Goal: Task Accomplishment & Management: Use online tool/utility

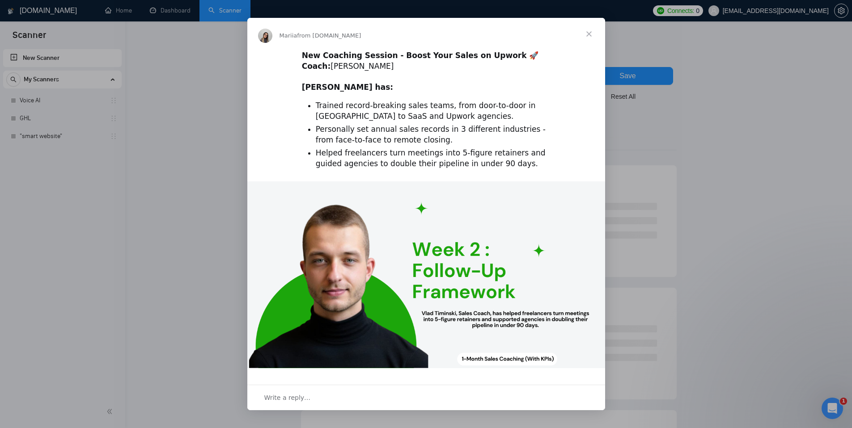
click at [585, 34] on span "Close" at bounding box center [589, 34] width 32 height 32
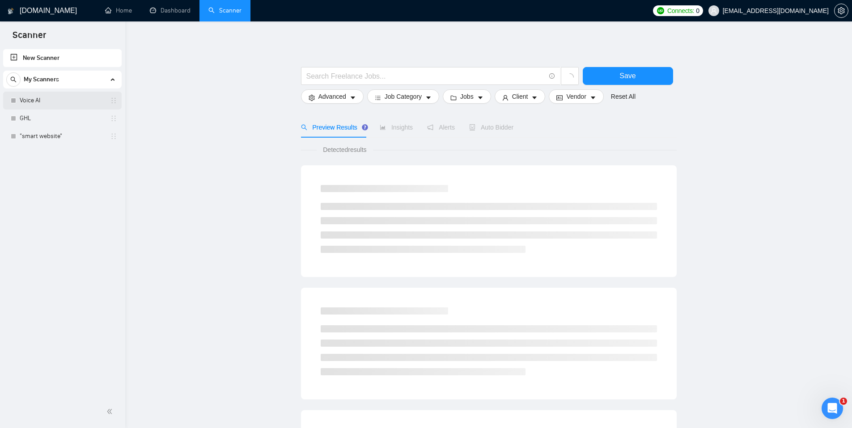
click at [75, 98] on link "Voice AI" at bounding box center [62, 101] width 85 height 18
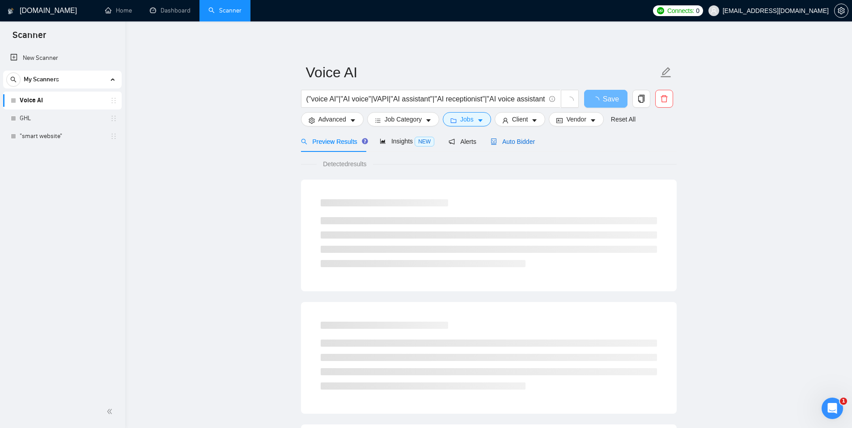
click at [511, 143] on span "Auto Bidder" at bounding box center [513, 141] width 44 height 7
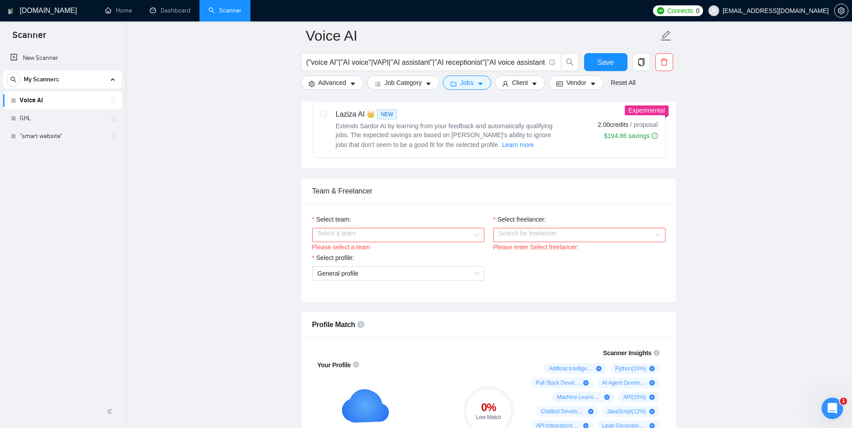
scroll to position [407, 0]
click at [340, 240] on input "Select team:" at bounding box center [395, 232] width 155 height 13
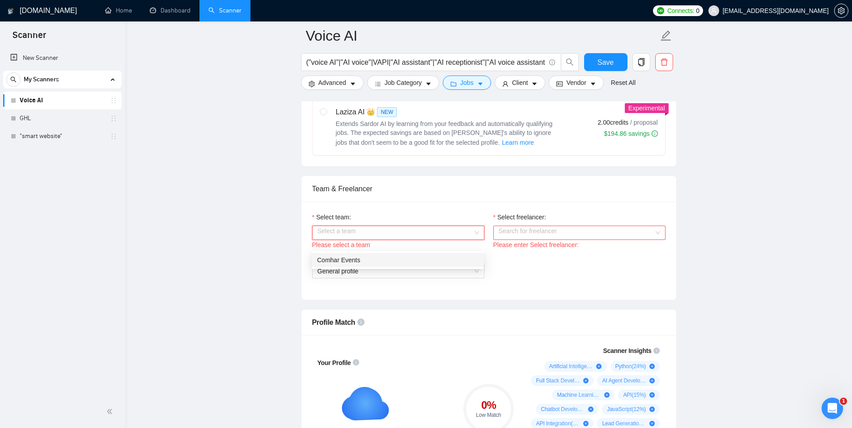
click at [333, 264] on div "Comhar Events" at bounding box center [397, 260] width 161 height 10
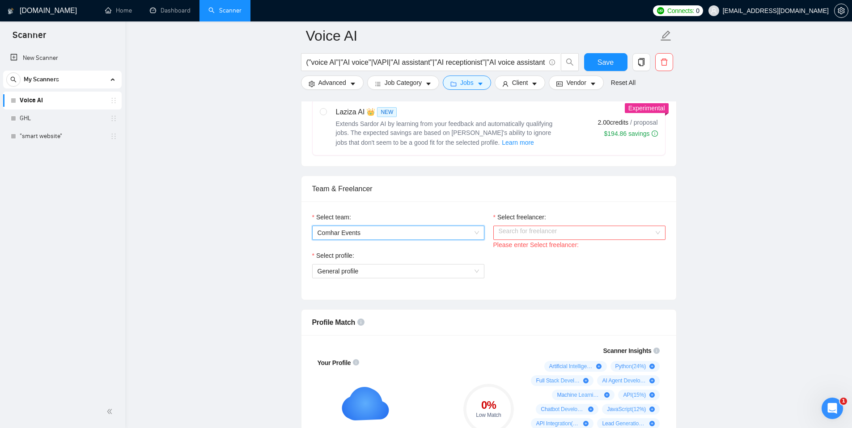
click at [496, 240] on div "Search for freelancer" at bounding box center [579, 233] width 172 height 14
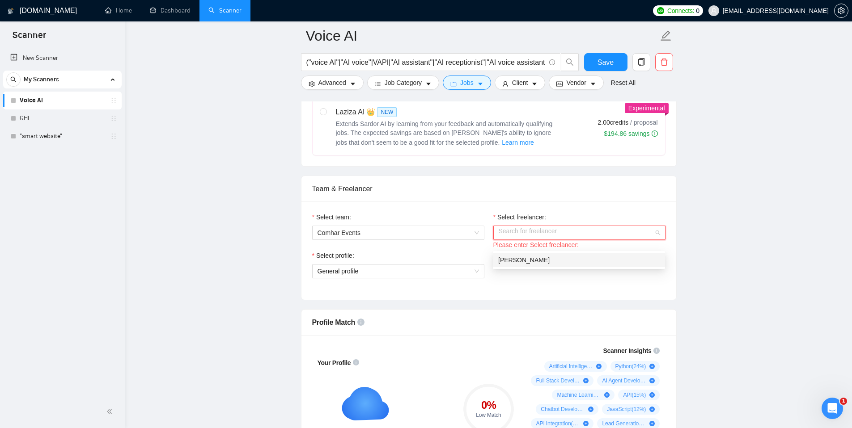
click at [510, 259] on span "Keely Huffman" at bounding box center [523, 260] width 51 height 7
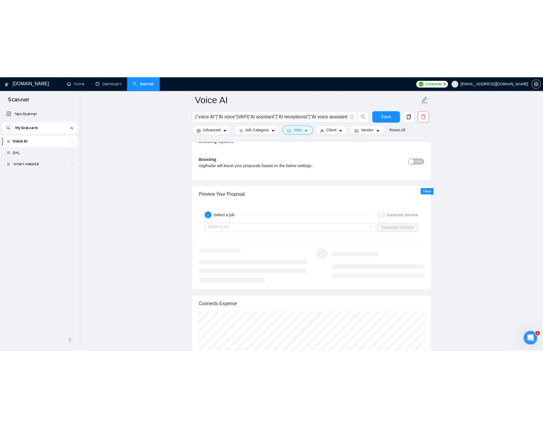
scroll to position [1631, 0]
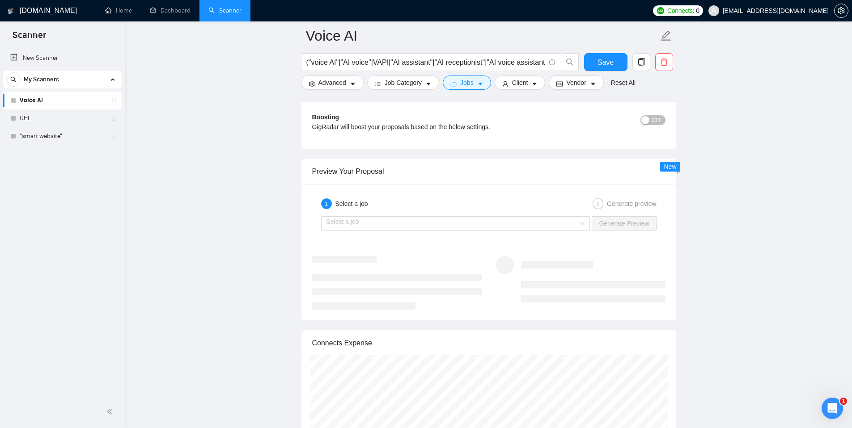
click at [452, 234] on div "Select a job Generate Preview" at bounding box center [488, 223] width 355 height 21
click at [437, 230] on input "search" at bounding box center [453, 223] width 252 height 13
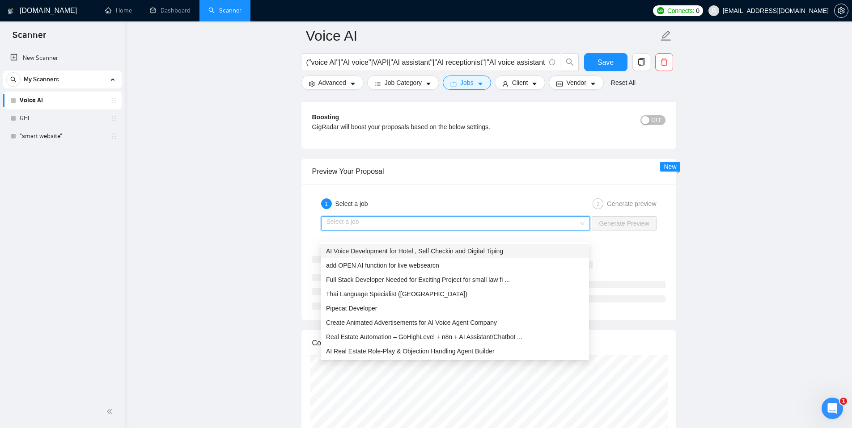
click at [394, 255] on div "AI Voice Development for Hotel , Self Checkin and Digital Tiping" at bounding box center [455, 251] width 258 height 10
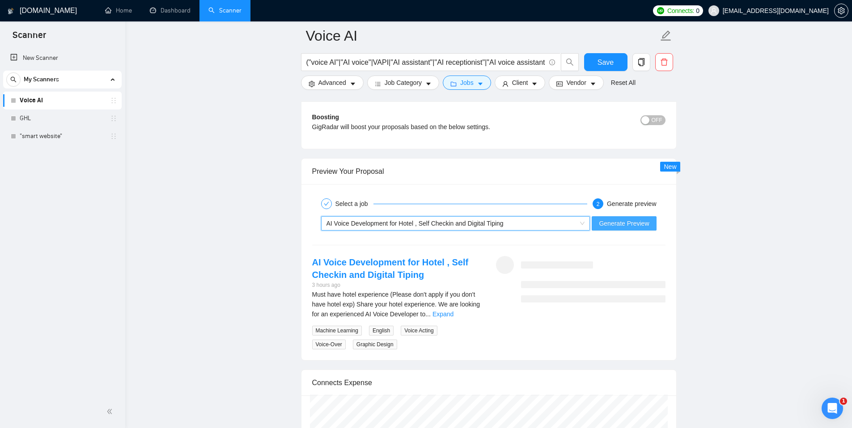
click at [618, 229] on span "Generate Preview" at bounding box center [624, 224] width 50 height 10
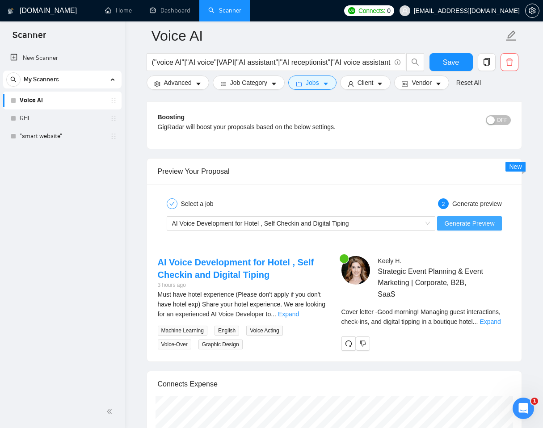
click at [482, 229] on span "Generate Preview" at bounding box center [470, 224] width 50 height 10
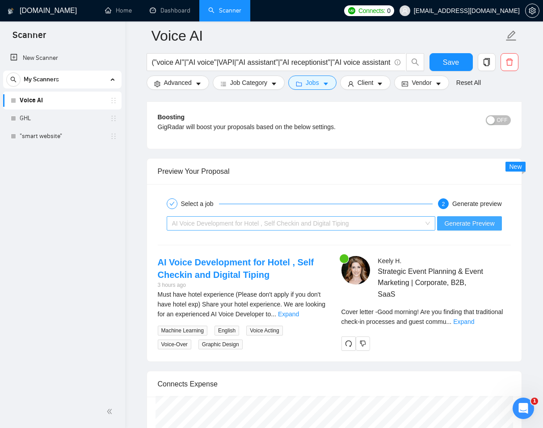
click at [348, 230] on div "AI Voice Development for Hotel , Self Checkin and Digital Tiping" at bounding box center [297, 223] width 250 height 13
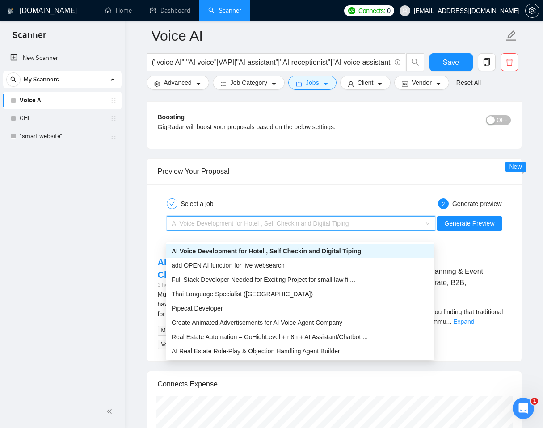
click at [302, 199] on div "Select a job 2 Generate preview AI Voice Development for Hotel , Self Checkin a…" at bounding box center [334, 272] width 375 height 177
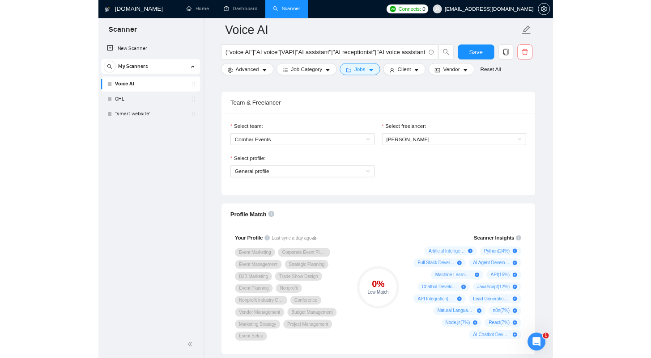
scroll to position [462, 0]
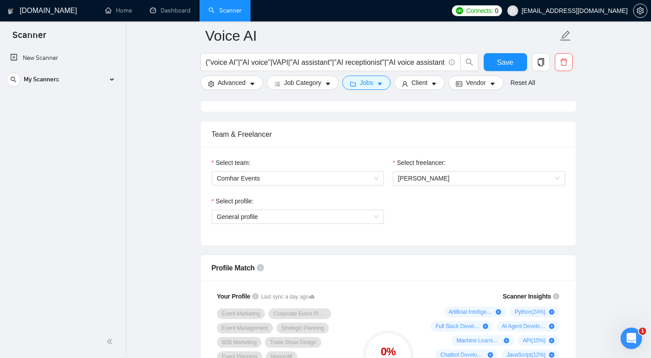
click at [603, 11] on span "twassmann@mac.com" at bounding box center [575, 11] width 106 height 0
click at [636, 12] on span "setting" at bounding box center [639, 10] width 13 height 7
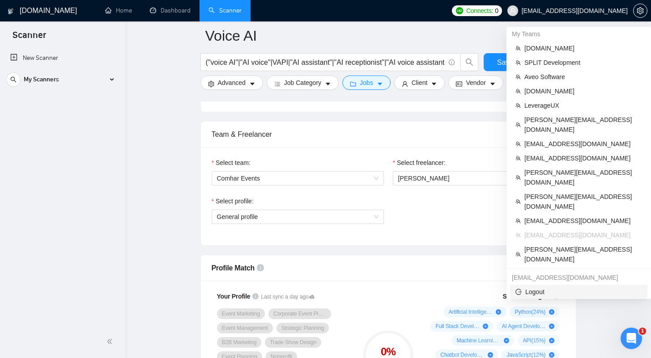
click at [551, 287] on span "Logout" at bounding box center [578, 292] width 127 height 10
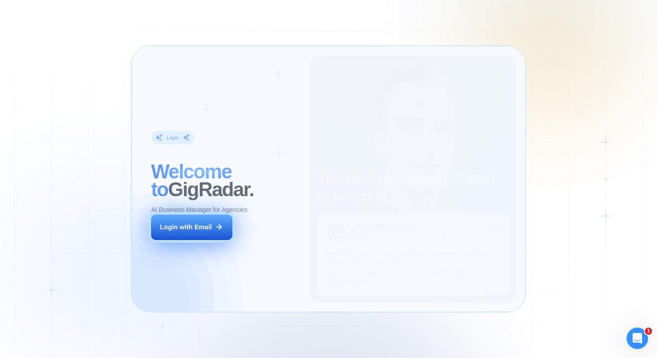
click at [192, 229] on div "Login with Email" at bounding box center [186, 227] width 52 height 9
